Goal: Information Seeking & Learning: Learn about a topic

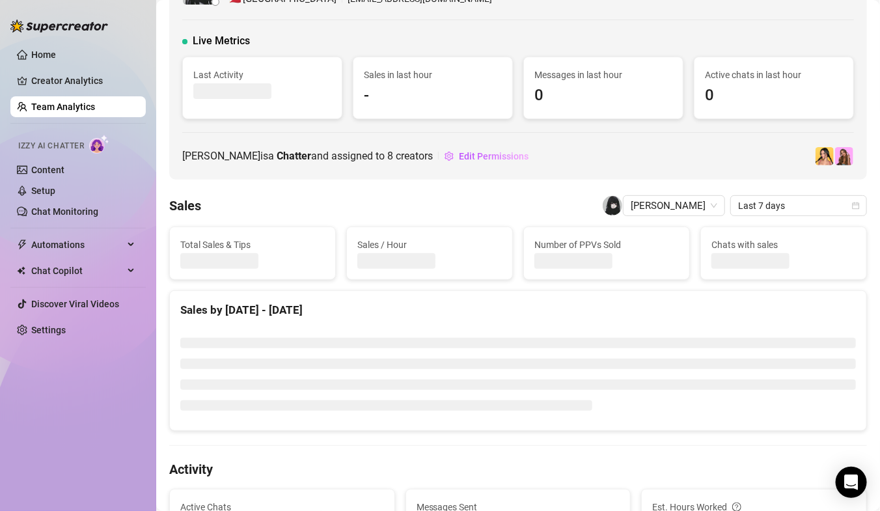
scroll to position [68, 0]
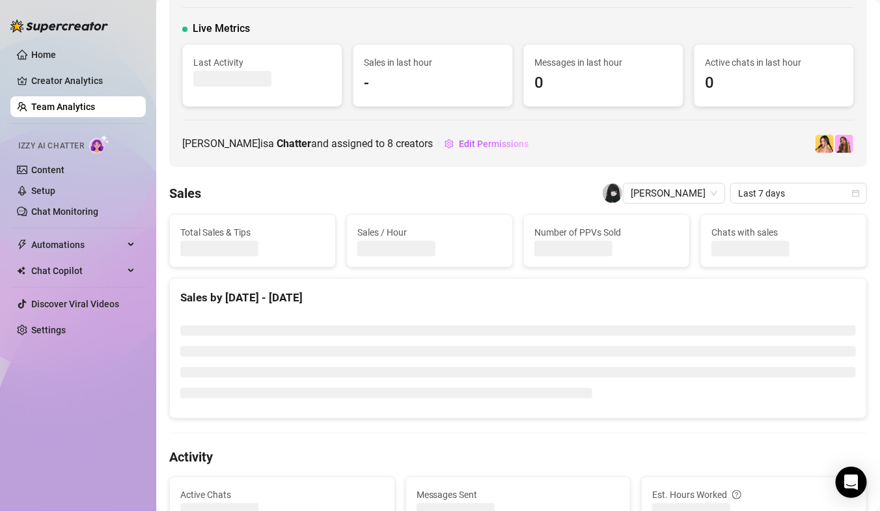
click at [87, 105] on link "Team Analytics" at bounding box center [63, 107] width 64 height 10
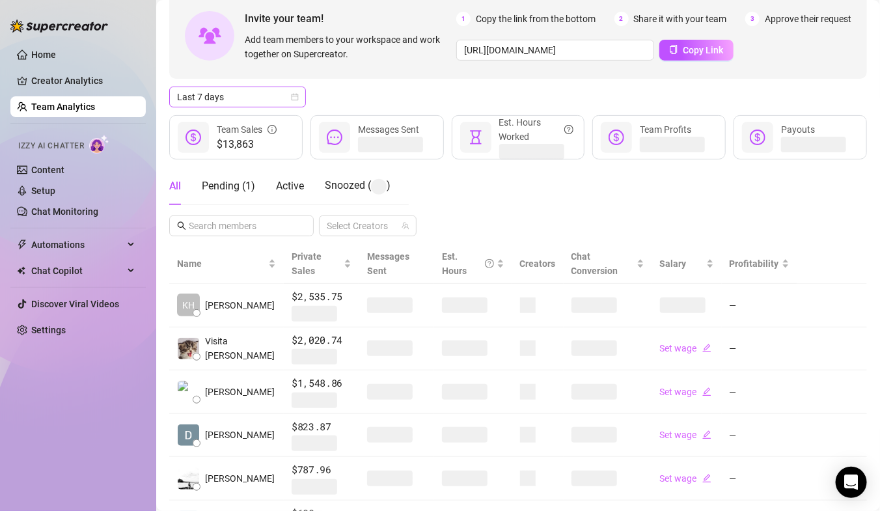
click at [267, 95] on span "Last 7 days" at bounding box center [237, 97] width 121 height 20
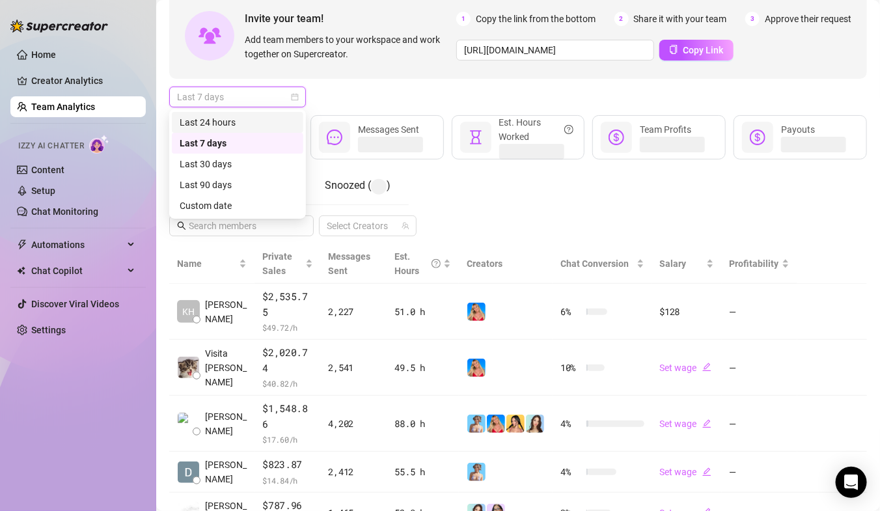
click at [258, 119] on div "Last 24 hours" at bounding box center [238, 122] width 116 height 14
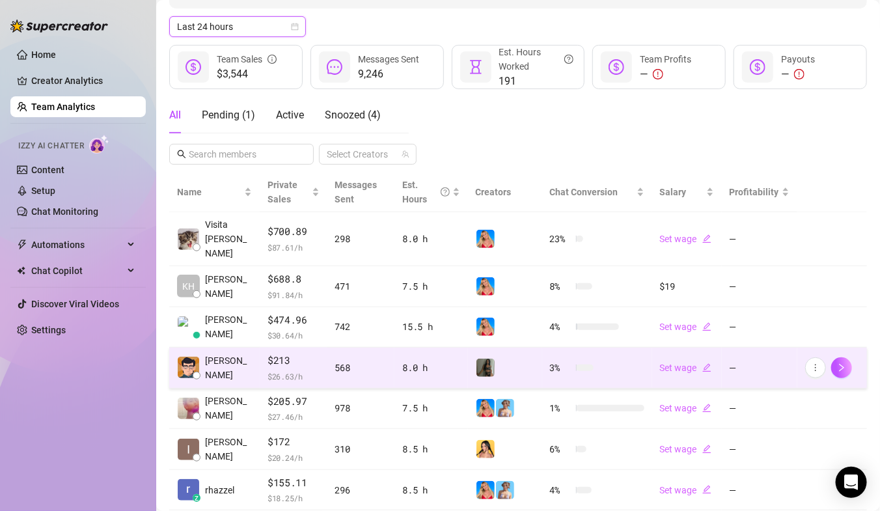
scroll to position [141, 0]
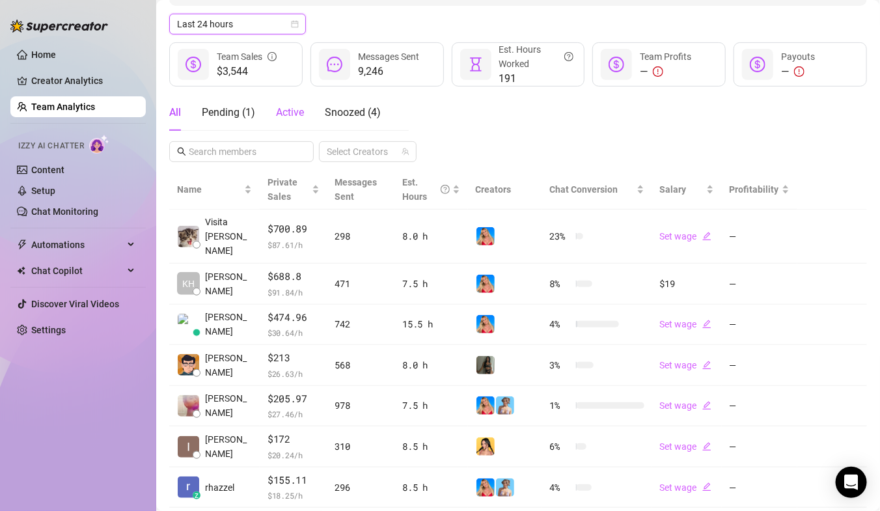
click at [297, 108] on span "Active" at bounding box center [290, 112] width 28 height 12
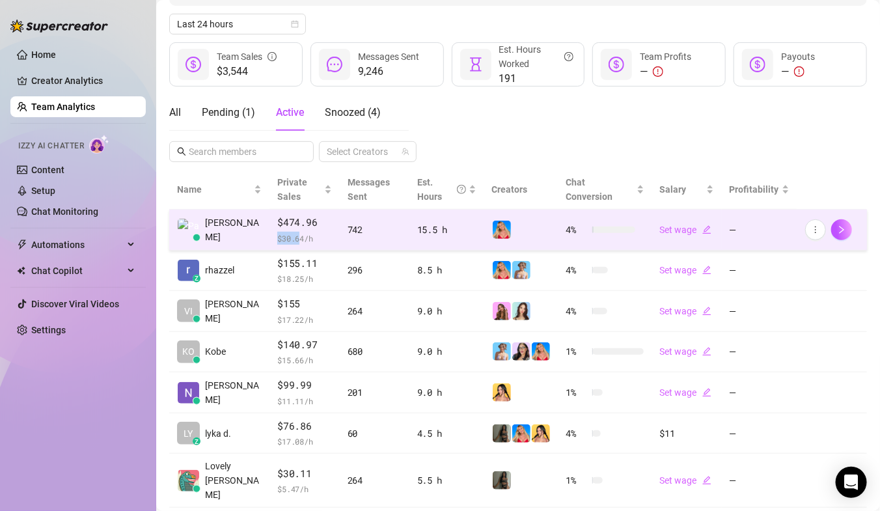
click at [284, 232] on span "$ 30.64 /h" at bounding box center [304, 238] width 54 height 13
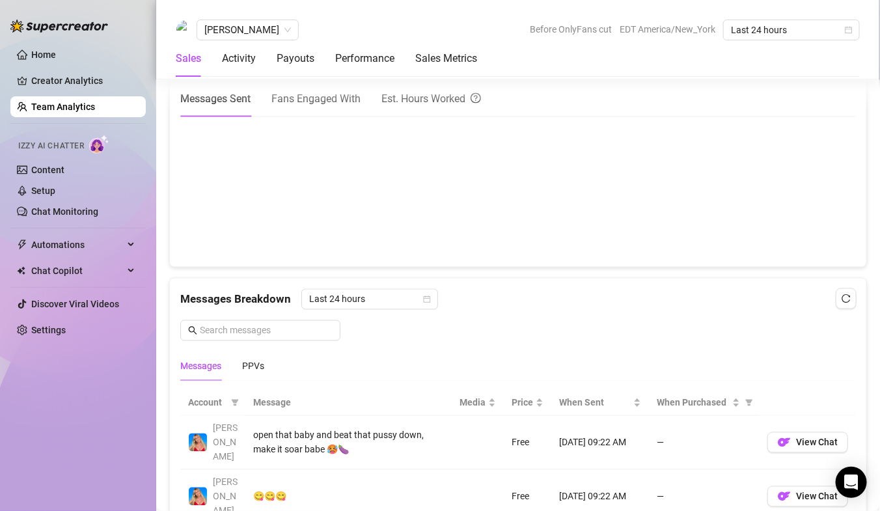
scroll to position [678, 0]
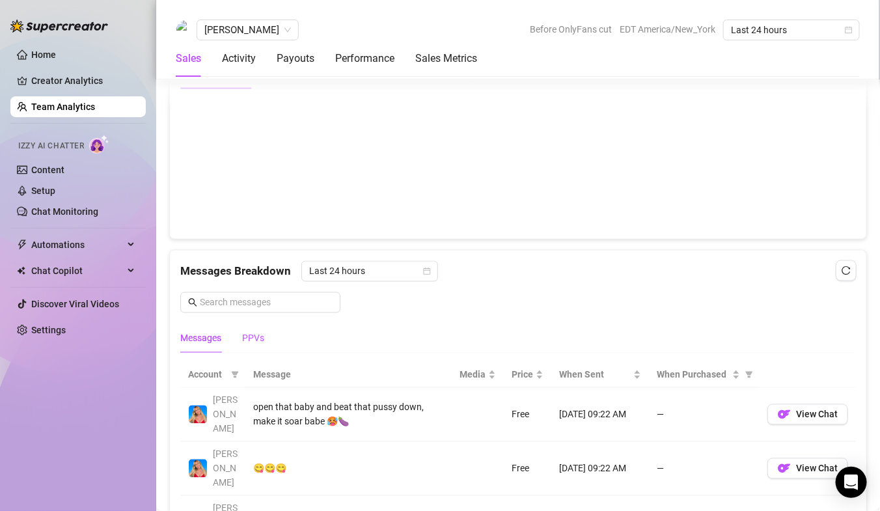
click at [254, 341] on div "PPVs" at bounding box center [253, 338] width 22 height 14
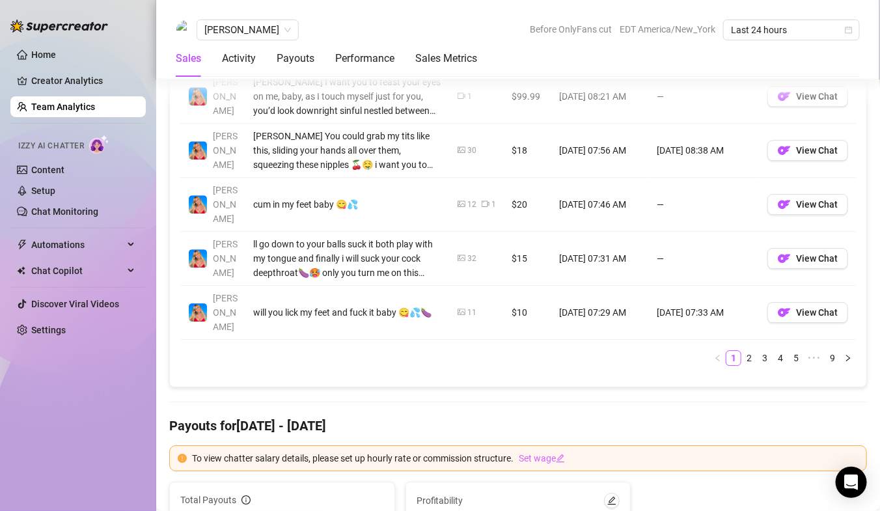
scroll to position [1272, 0]
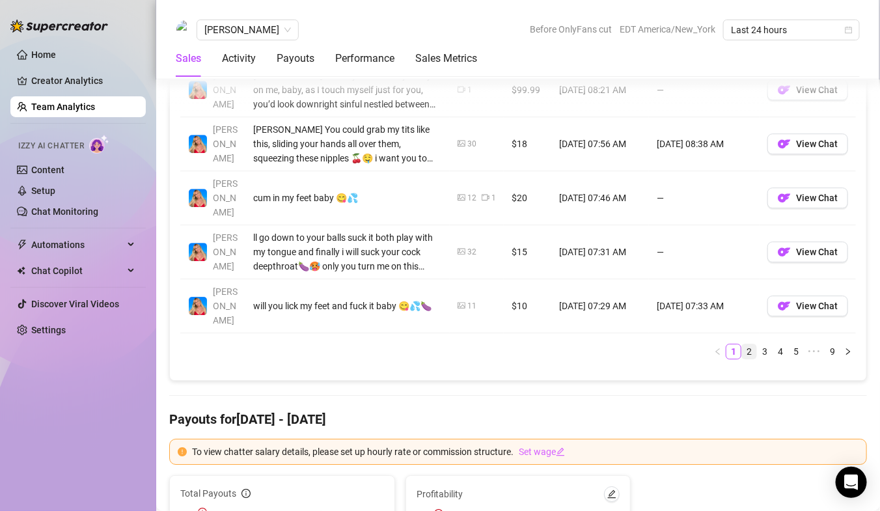
click at [746, 344] on link "2" at bounding box center [749, 351] width 14 height 14
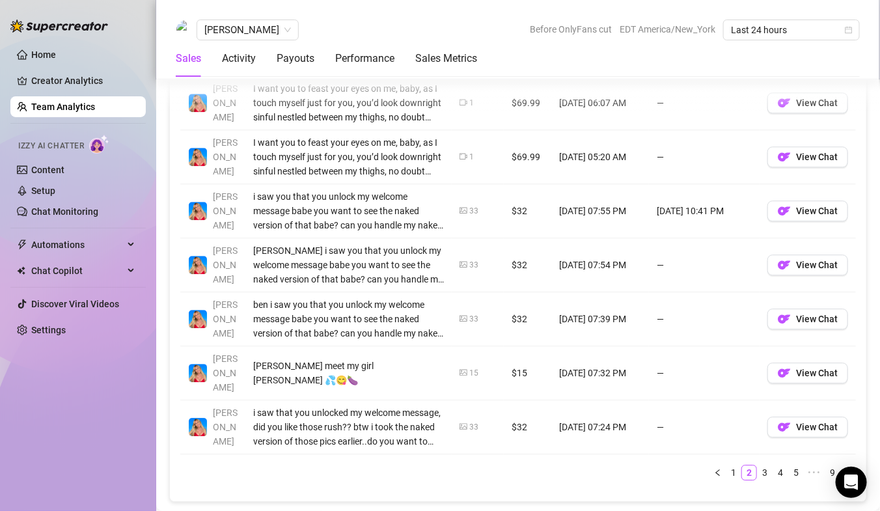
scroll to position [1151, 0]
click at [765, 465] on link "3" at bounding box center [765, 472] width 14 height 14
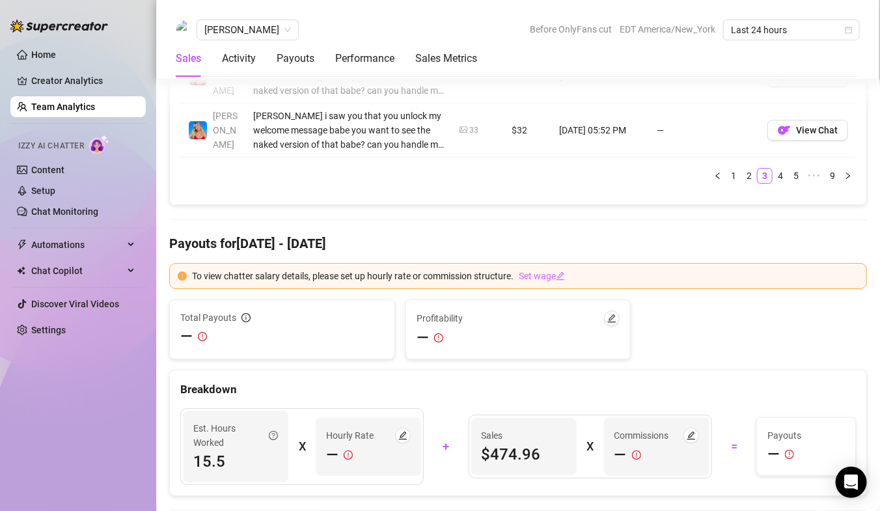
scroll to position [1440, 0]
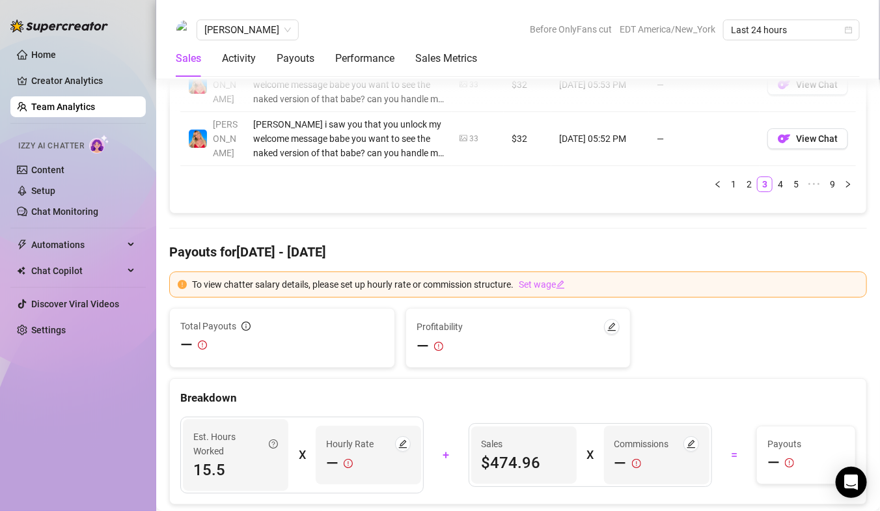
click at [745, 181] on link "2" at bounding box center [749, 184] width 14 height 14
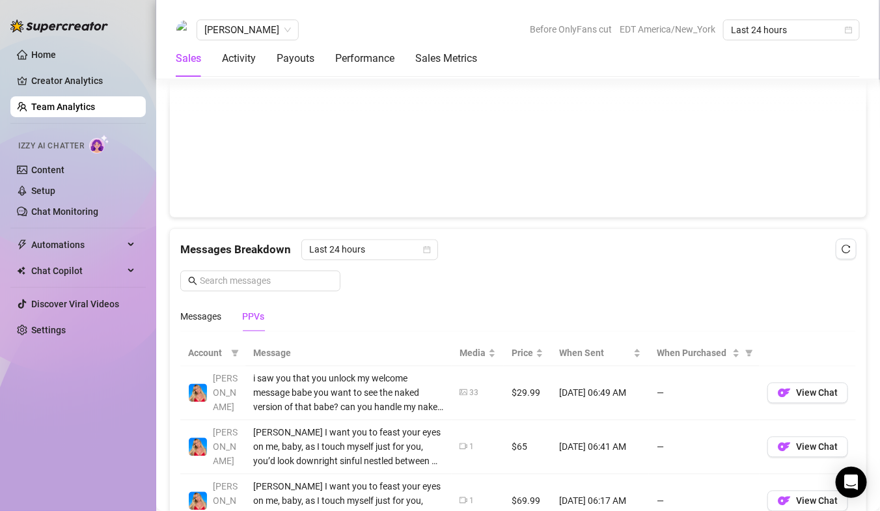
scroll to position [801, 0]
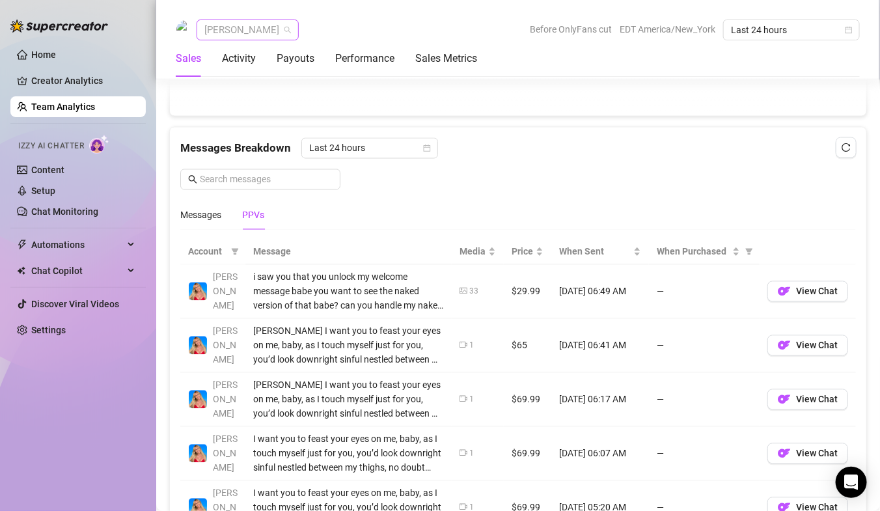
click at [236, 36] on span "[PERSON_NAME]" at bounding box center [247, 30] width 87 height 20
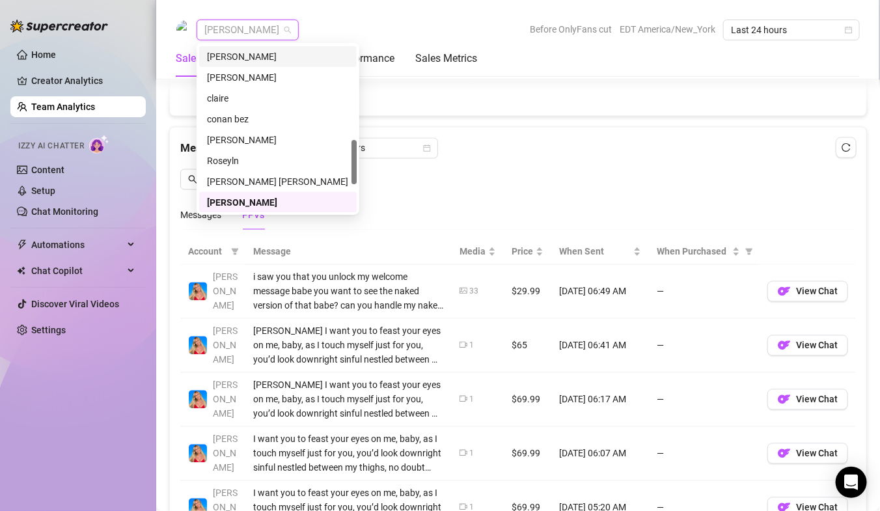
click at [73, 107] on link "Team Analytics" at bounding box center [63, 107] width 64 height 10
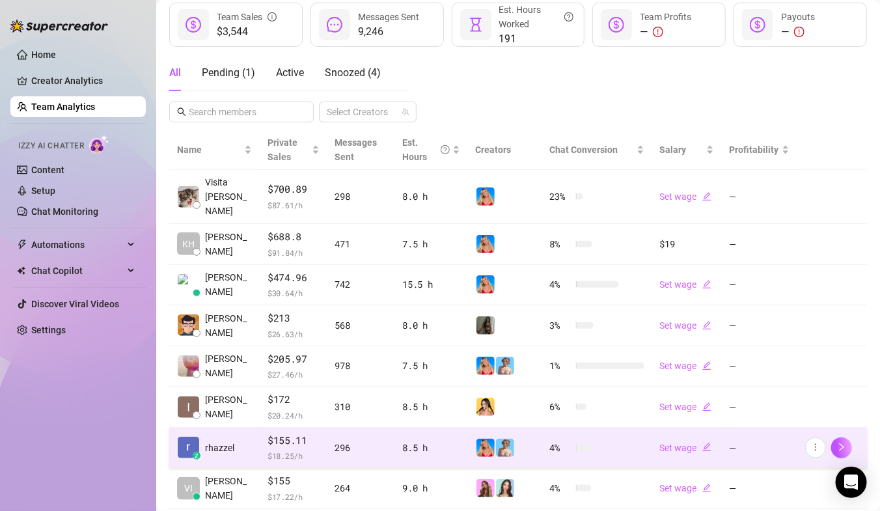
scroll to position [155, 0]
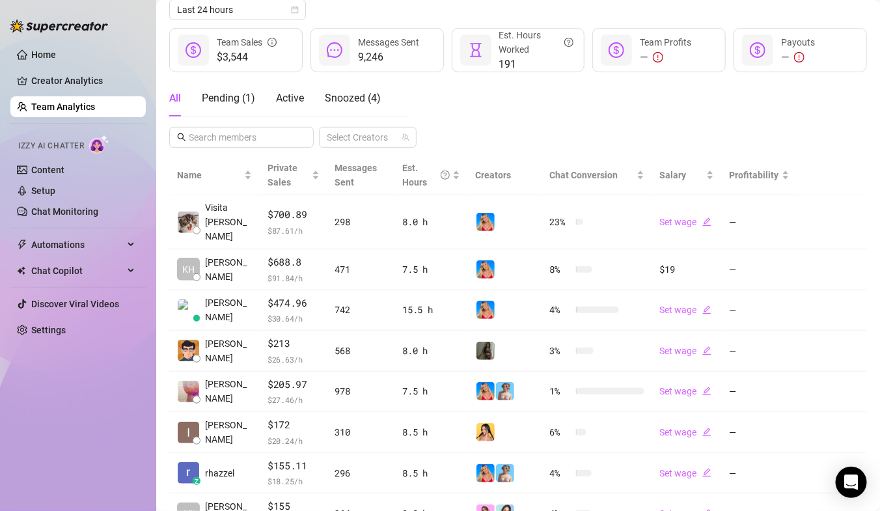
click at [95, 105] on link "Team Analytics" at bounding box center [63, 107] width 64 height 10
click at [73, 102] on link "Team Analytics" at bounding box center [63, 107] width 64 height 10
click at [284, 101] on span "Active" at bounding box center [290, 98] width 28 height 12
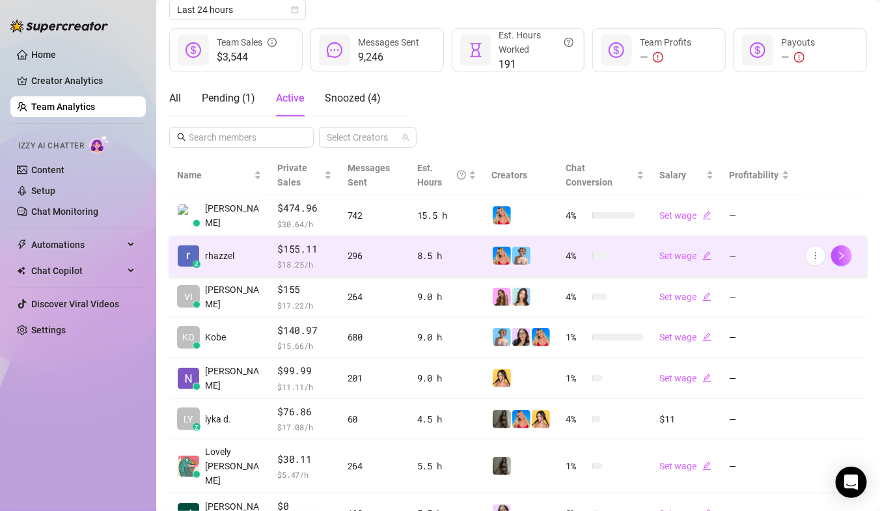
click at [238, 249] on td "z rhazzel" at bounding box center [219, 256] width 100 height 41
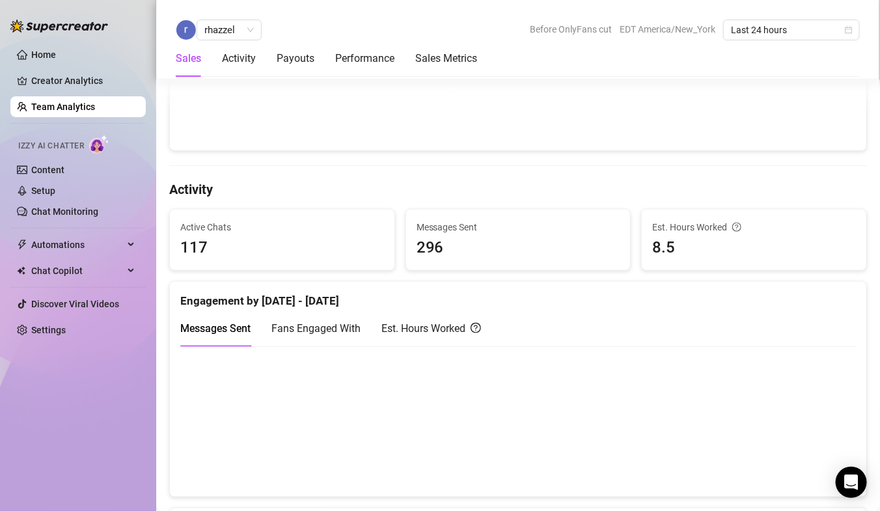
scroll to position [172, 0]
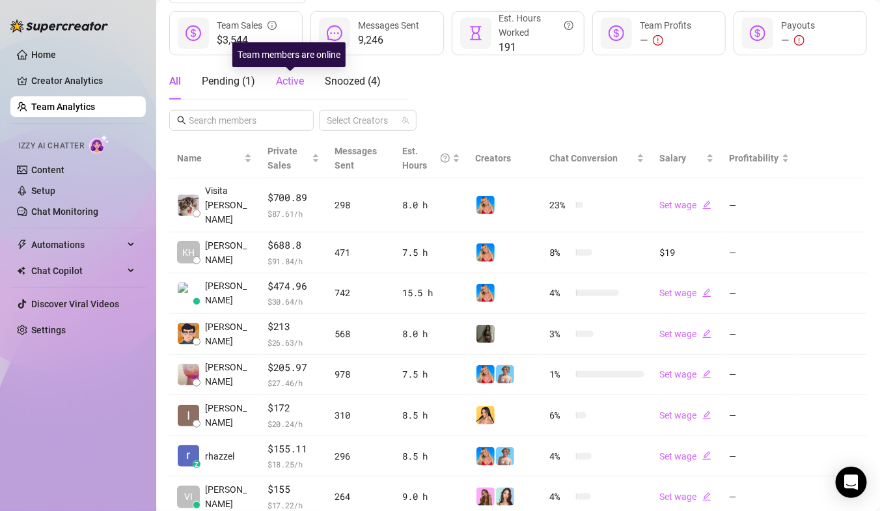
click at [286, 81] on span "Active" at bounding box center [290, 81] width 28 height 12
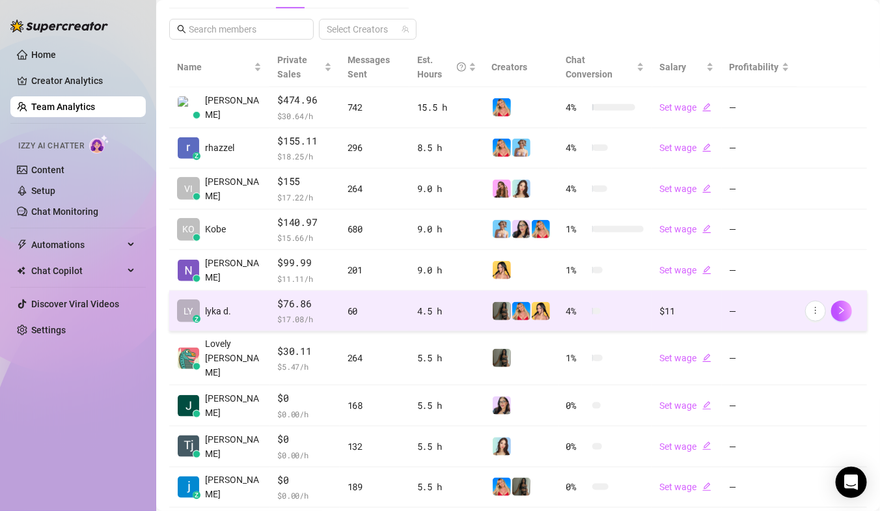
scroll to position [279, 0]
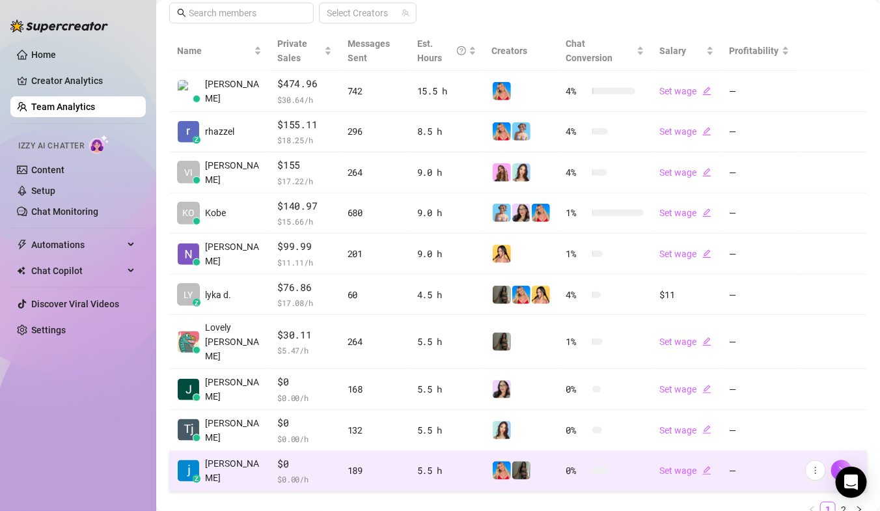
click at [560, 459] on td "0 %" at bounding box center [605, 471] width 94 height 41
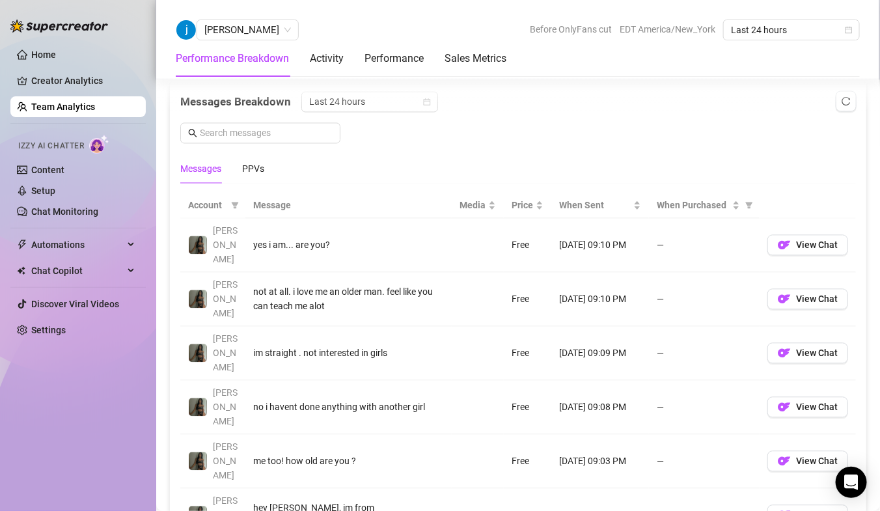
scroll to position [885, 0]
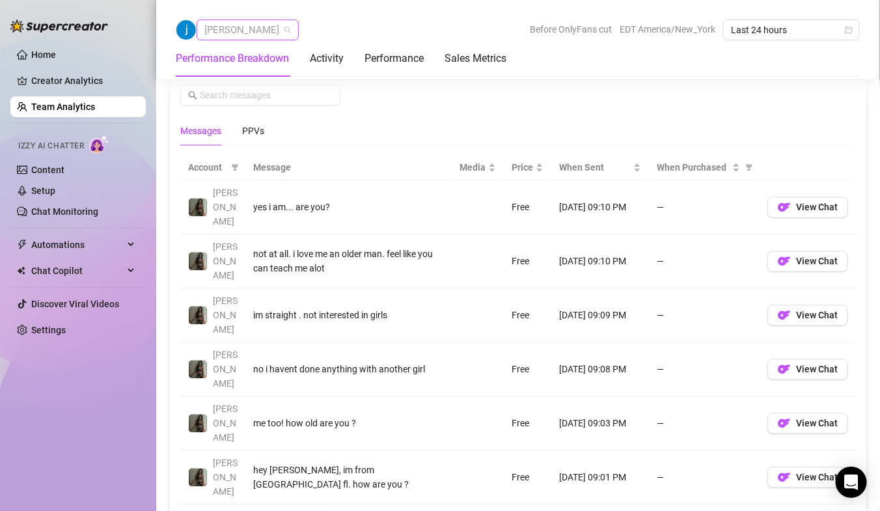
click at [268, 34] on span "[PERSON_NAME]" at bounding box center [247, 30] width 87 height 20
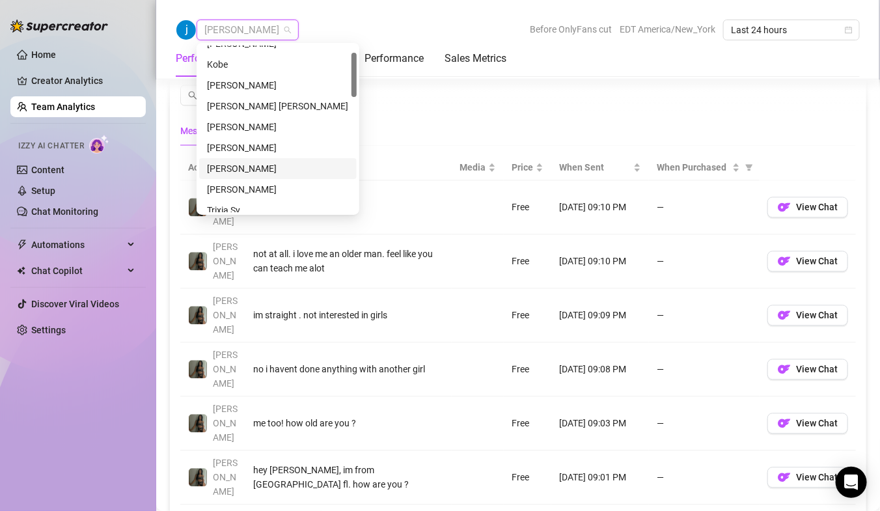
scroll to position [0, 0]
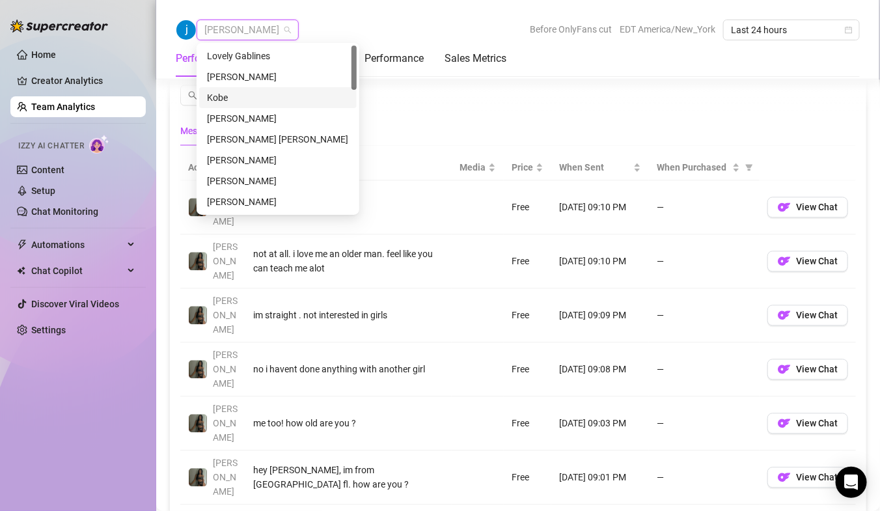
click at [251, 94] on div "Kobe" at bounding box center [278, 97] width 142 height 14
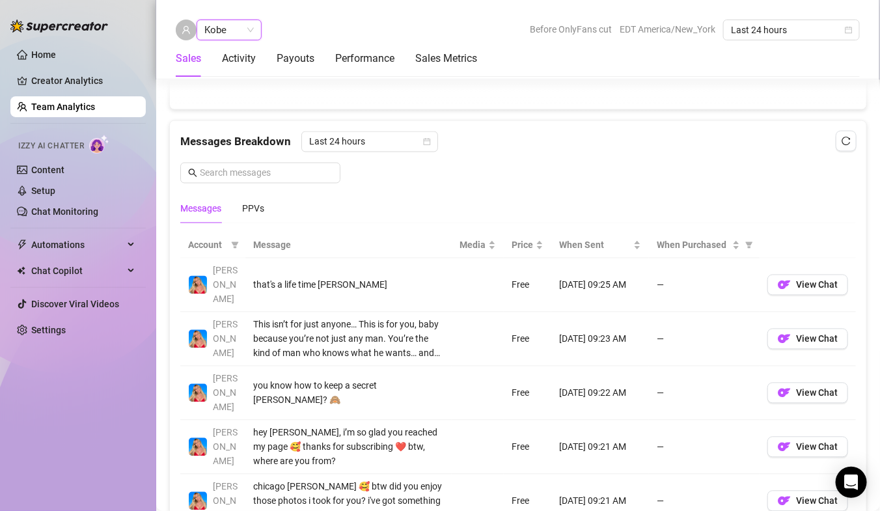
scroll to position [793, 0]
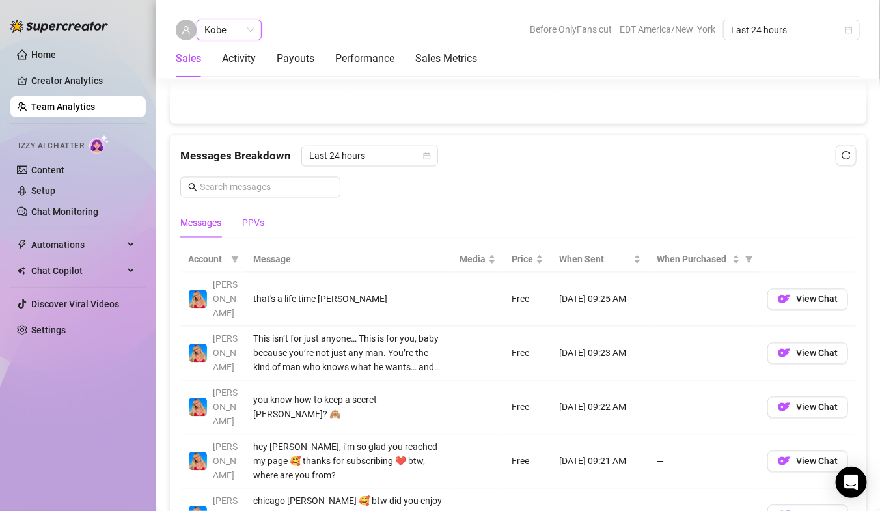
click at [248, 216] on div "PPVs" at bounding box center [253, 223] width 22 height 14
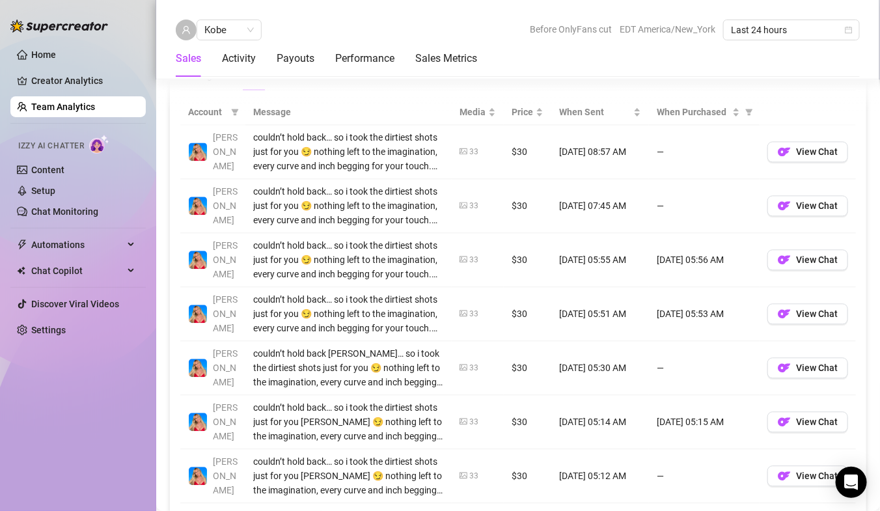
scroll to position [1039, 0]
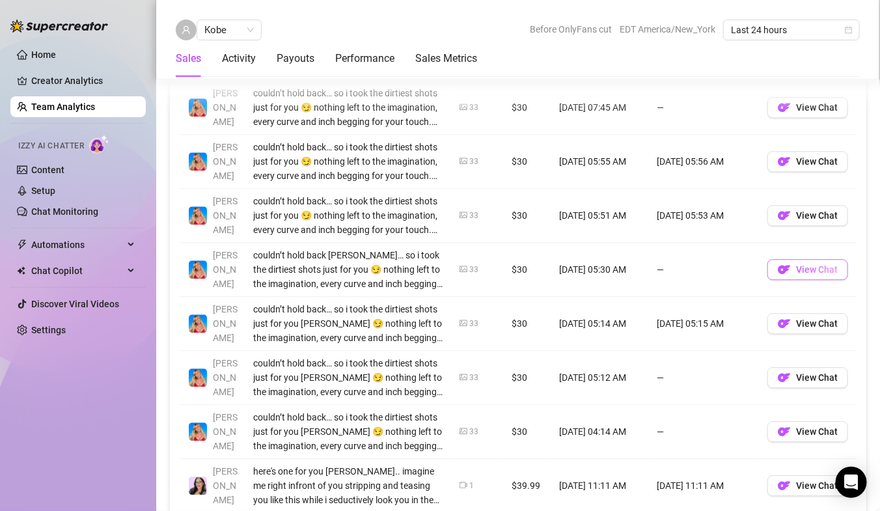
click at [817, 270] on span "View Chat" at bounding box center [817, 269] width 42 height 10
click at [225, 35] on span "Kobe" at bounding box center [228, 30] width 49 height 20
click at [234, 27] on span "Kobe" at bounding box center [228, 30] width 49 height 20
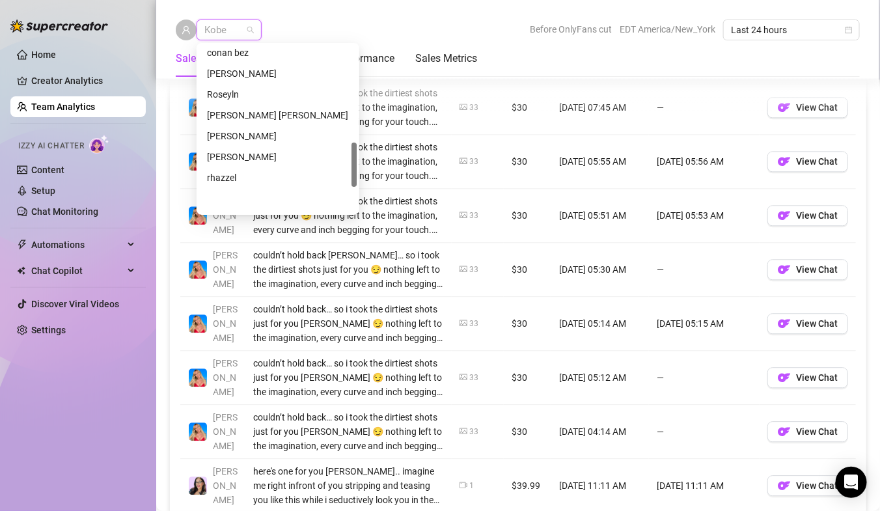
scroll to position [458, 0]
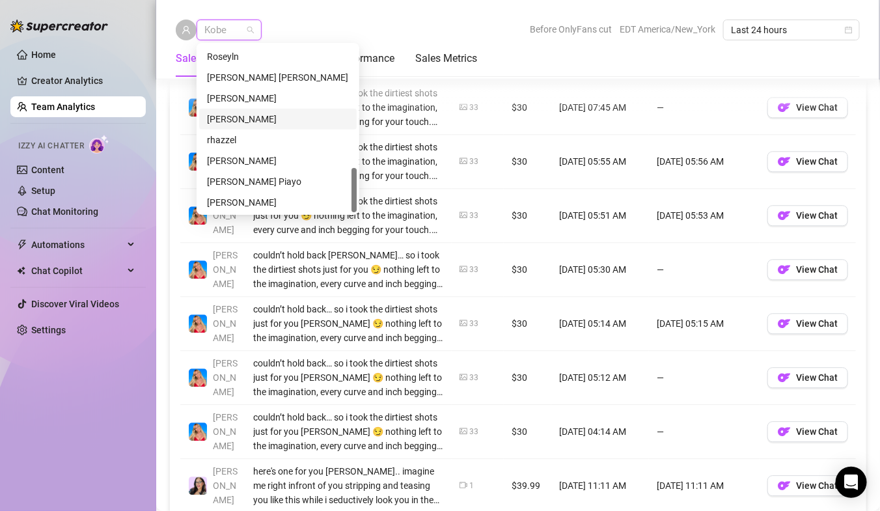
click at [226, 118] on div "[PERSON_NAME]" at bounding box center [278, 119] width 142 height 14
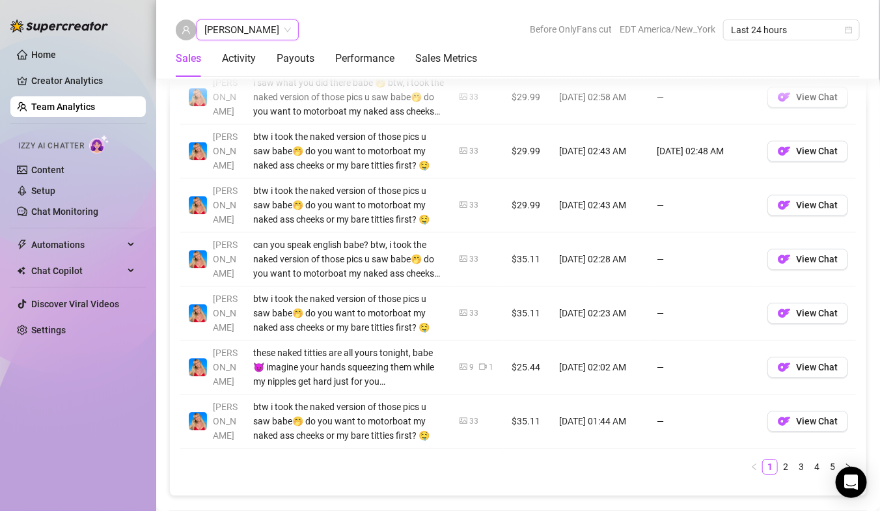
scroll to position [1158, 0]
click at [786, 459] on link "2" at bounding box center [785, 466] width 14 height 14
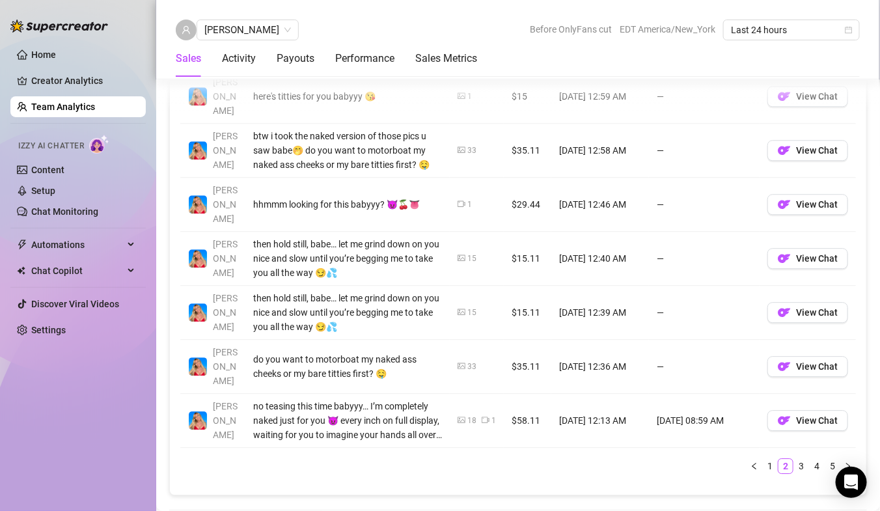
click at [800, 459] on link "3" at bounding box center [801, 466] width 14 height 14
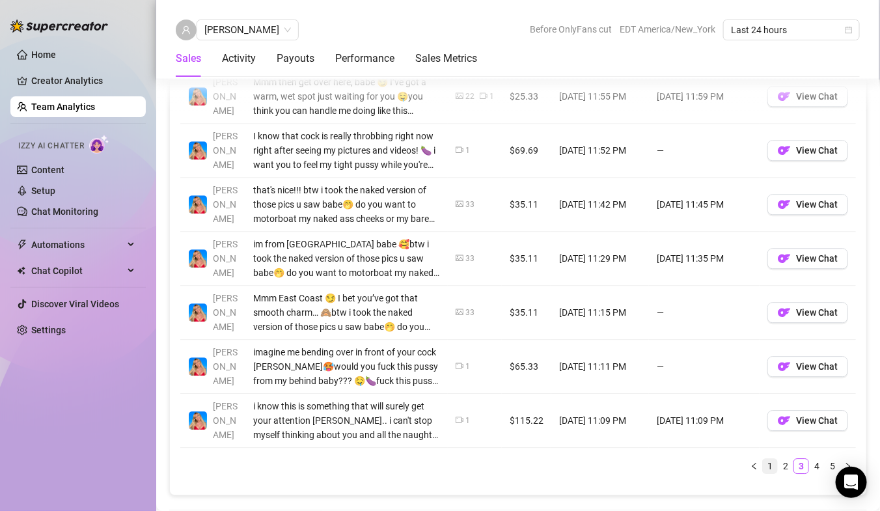
click at [767, 459] on link "1" at bounding box center [770, 466] width 14 height 14
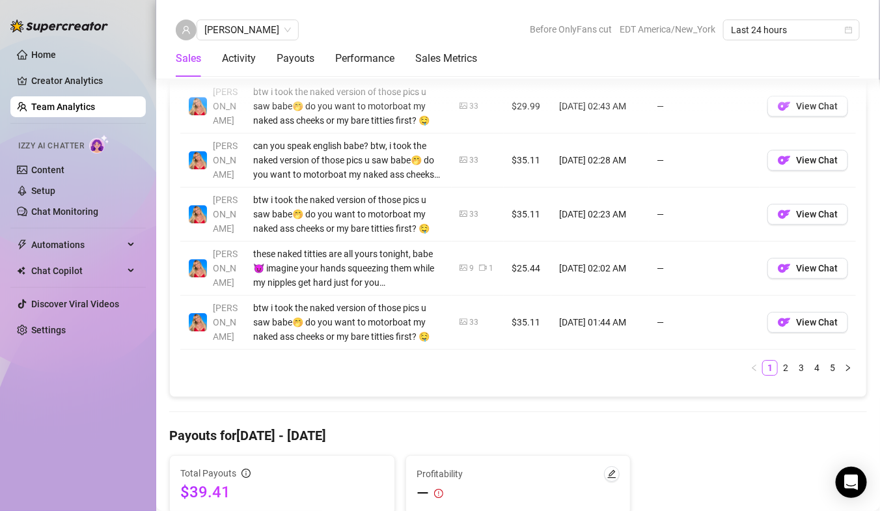
scroll to position [1252, 0]
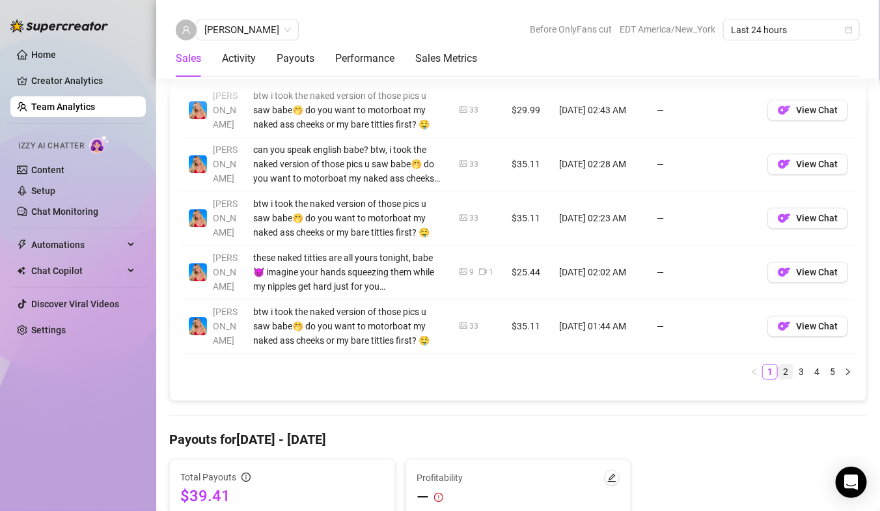
click at [788, 364] on link "2" at bounding box center [785, 371] width 14 height 14
